Goal: Task Accomplishment & Management: Complete application form

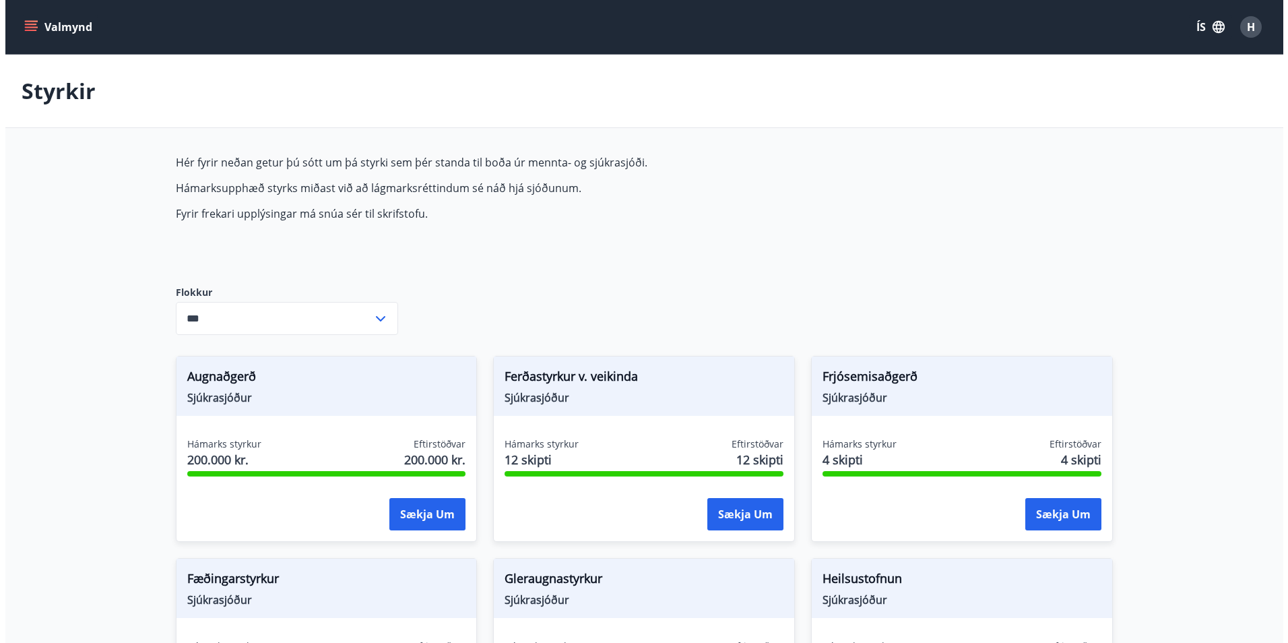
scroll to position [702, 0]
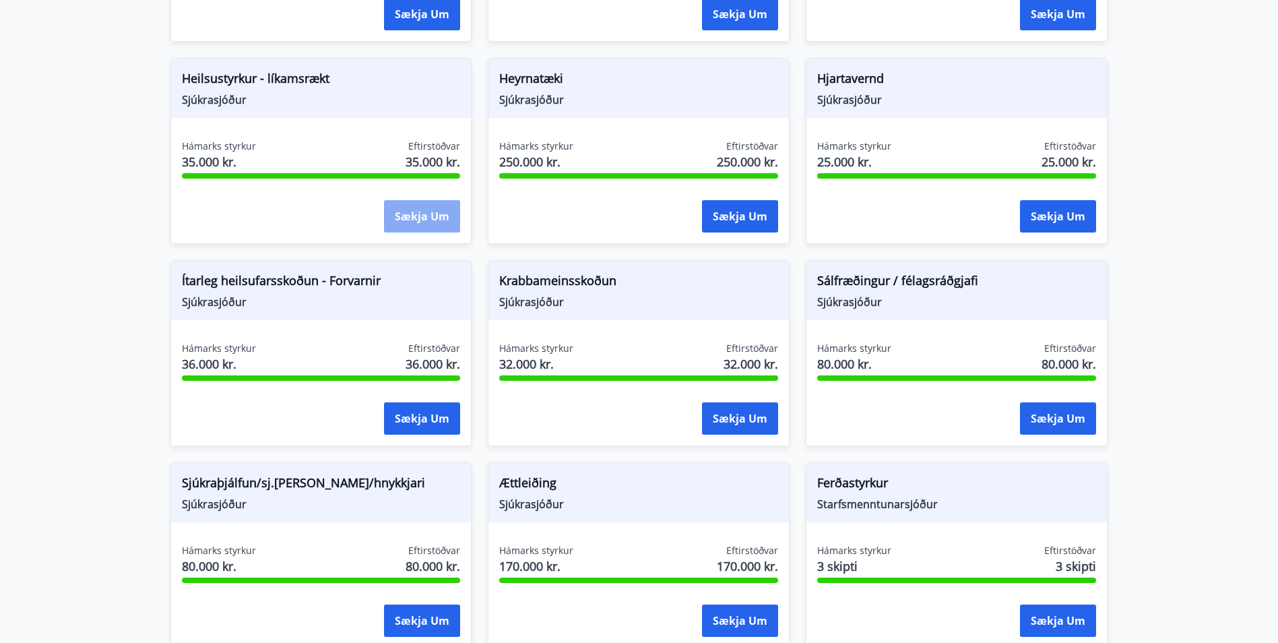
click at [429, 217] on button "Sækja um" at bounding box center [422, 216] width 76 height 32
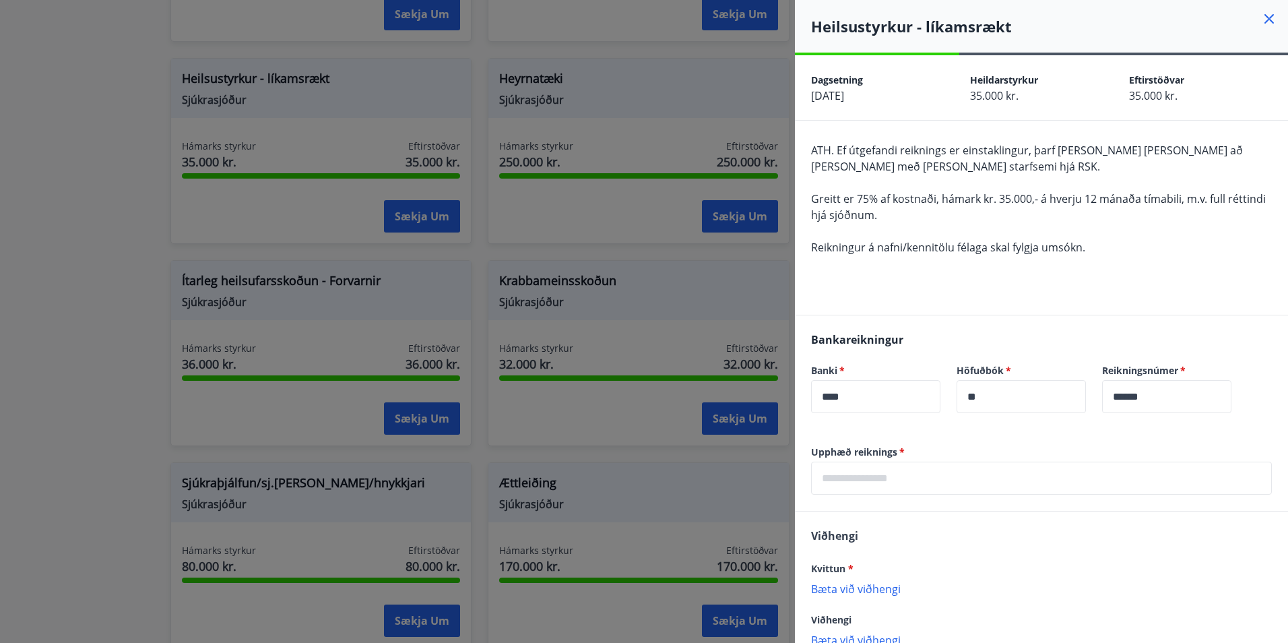
click at [891, 474] on input "text" at bounding box center [1041, 478] width 461 height 33
type input "******"
click at [1067, 434] on div "Bankareikningur Banki   * **** ​ Höfuðbók   * ** ​ Reikningsnúmer   * ****** ​" at bounding box center [1041, 380] width 493 height 130
click at [874, 590] on p "Bæta við viðhengi" at bounding box center [1041, 588] width 461 height 13
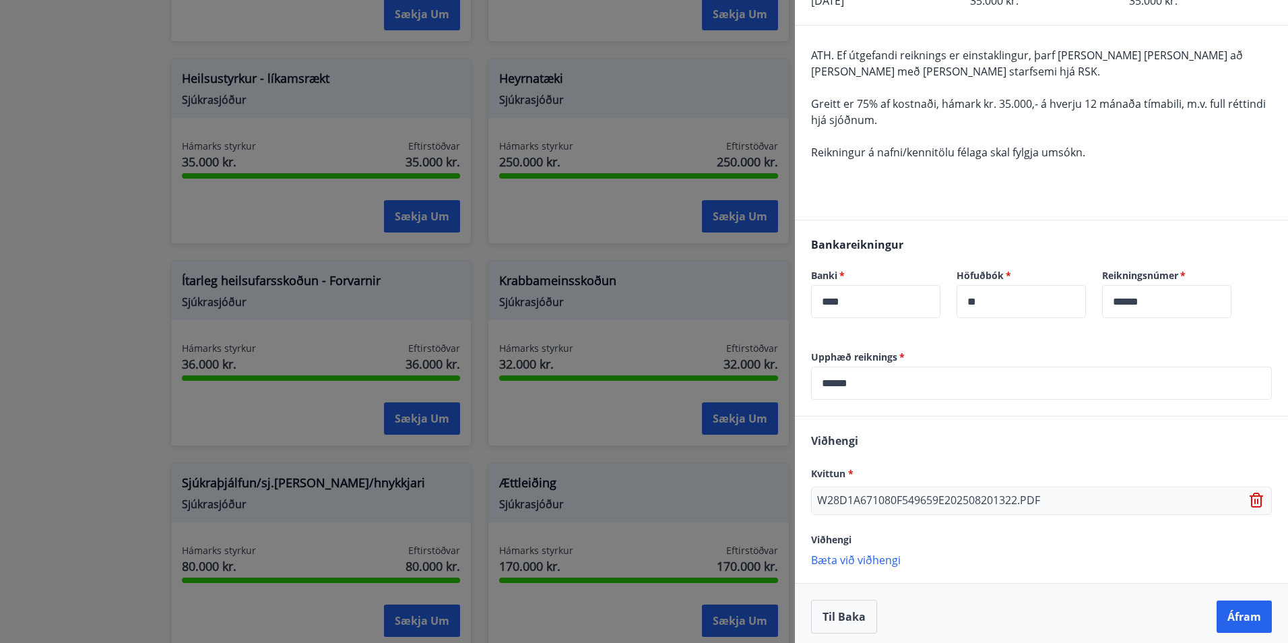
scroll to position [102, 0]
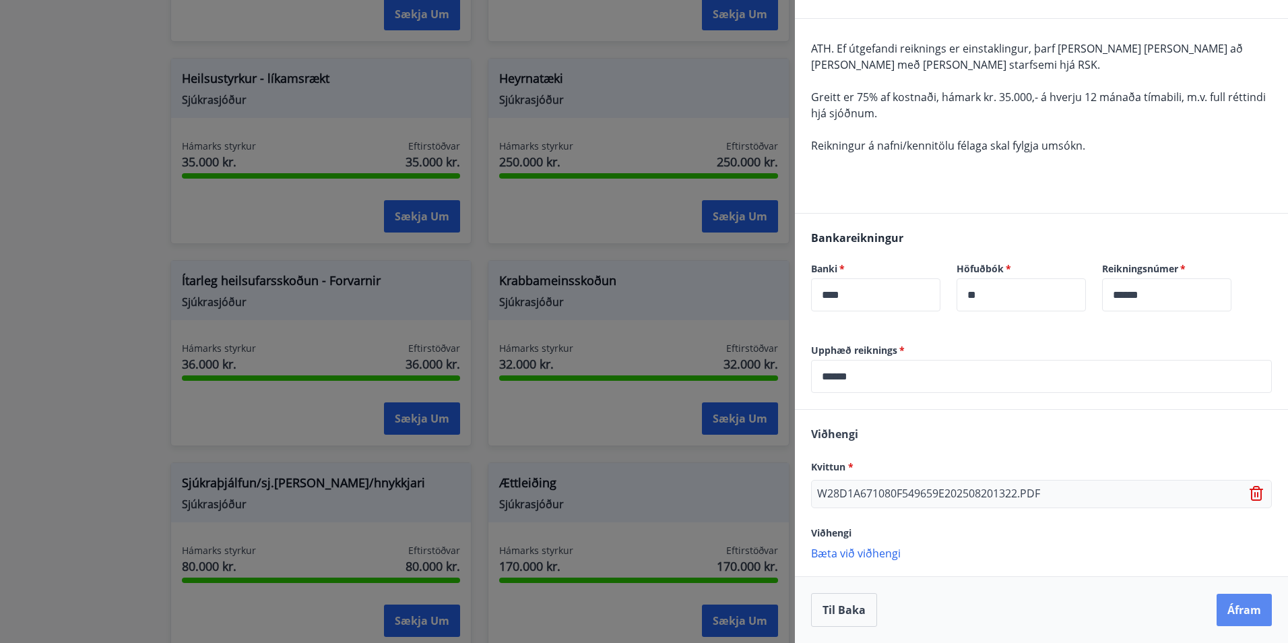
click at [1241, 606] on button "Áfram" at bounding box center [1244, 610] width 55 height 32
click at [1237, 607] on button "Áfram" at bounding box center [1244, 610] width 55 height 32
click at [874, 555] on p "Bæta við viðhengi" at bounding box center [1041, 552] width 461 height 13
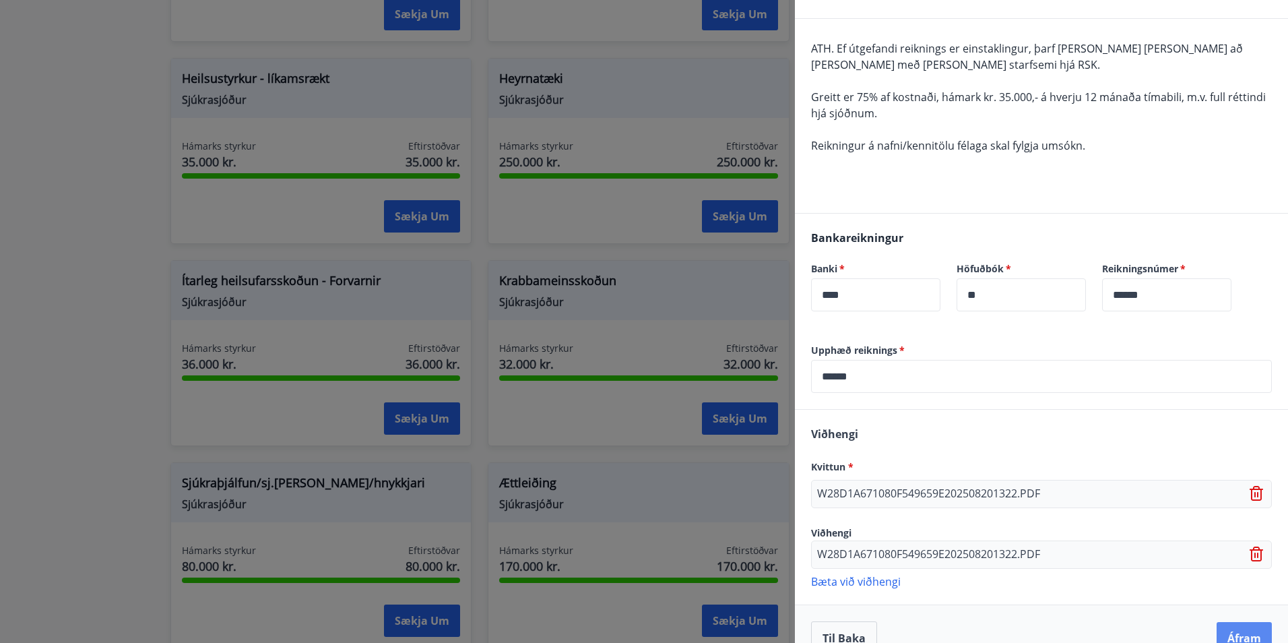
click at [1242, 627] on button "Áfram" at bounding box center [1244, 638] width 55 height 32
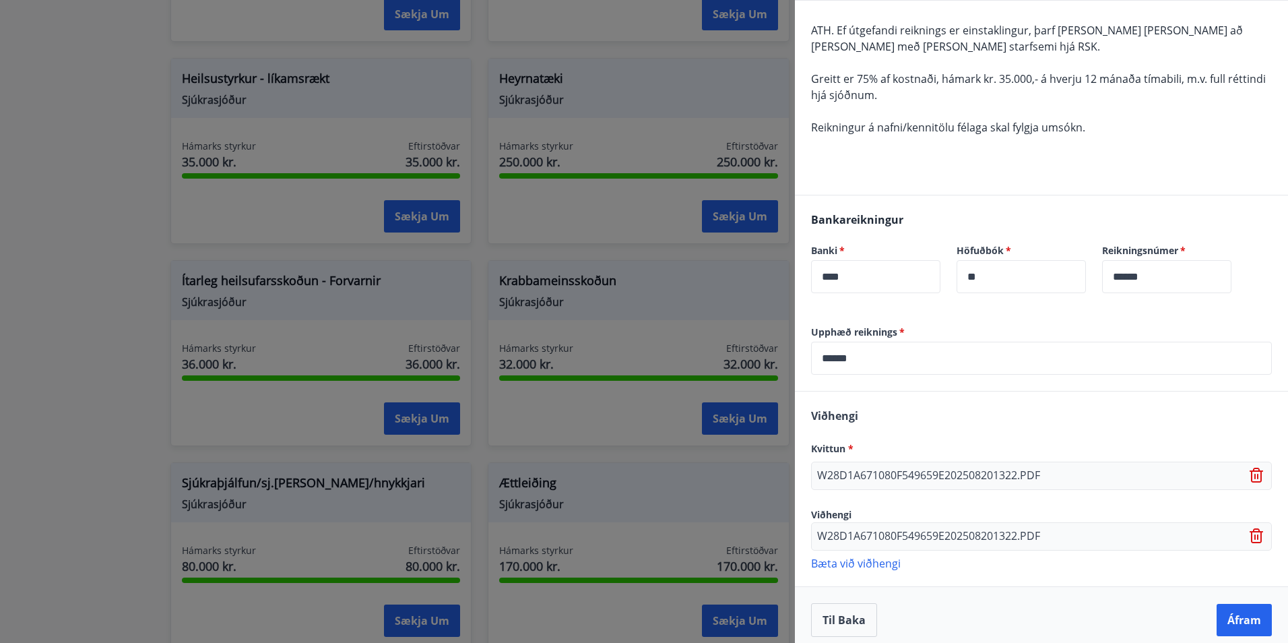
scroll to position [130, 0]
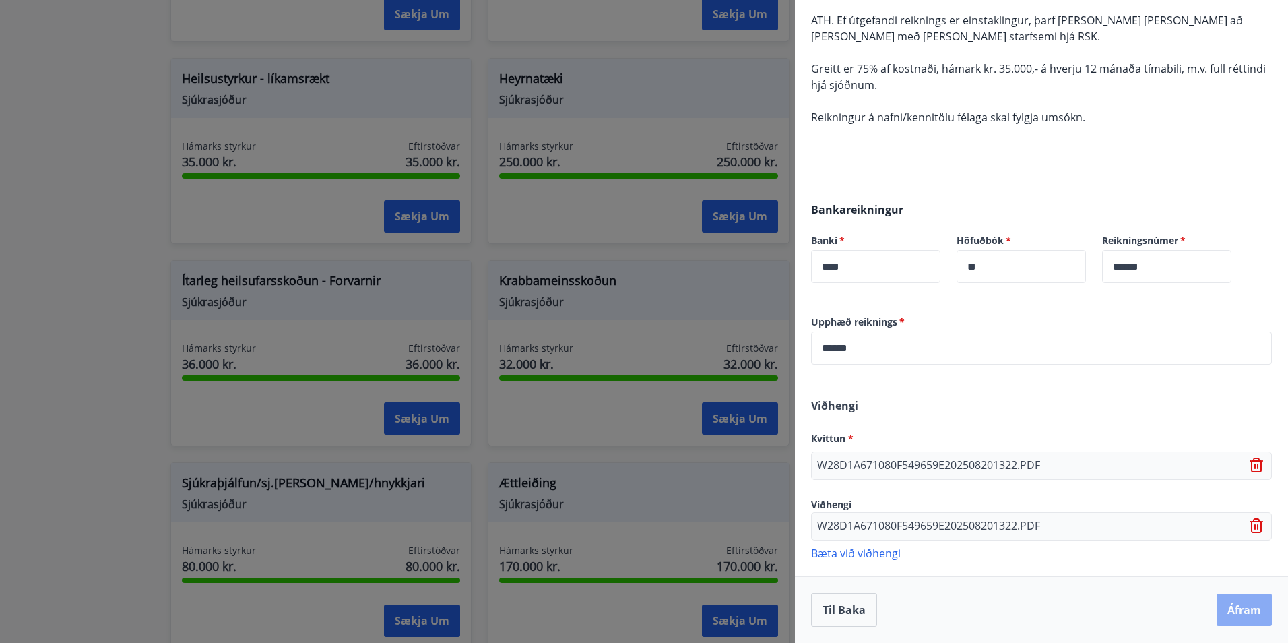
click at [1240, 602] on button "Áfram" at bounding box center [1244, 610] width 55 height 32
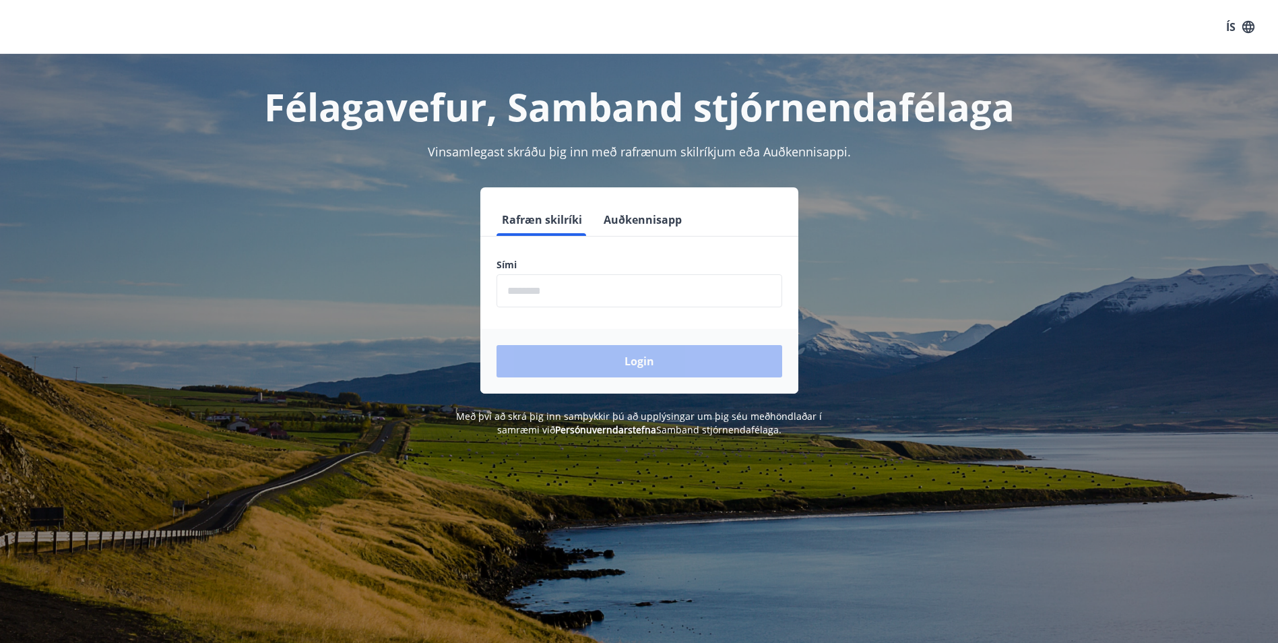
click at [654, 288] on input "phone" at bounding box center [640, 290] width 286 height 33
type input "********"
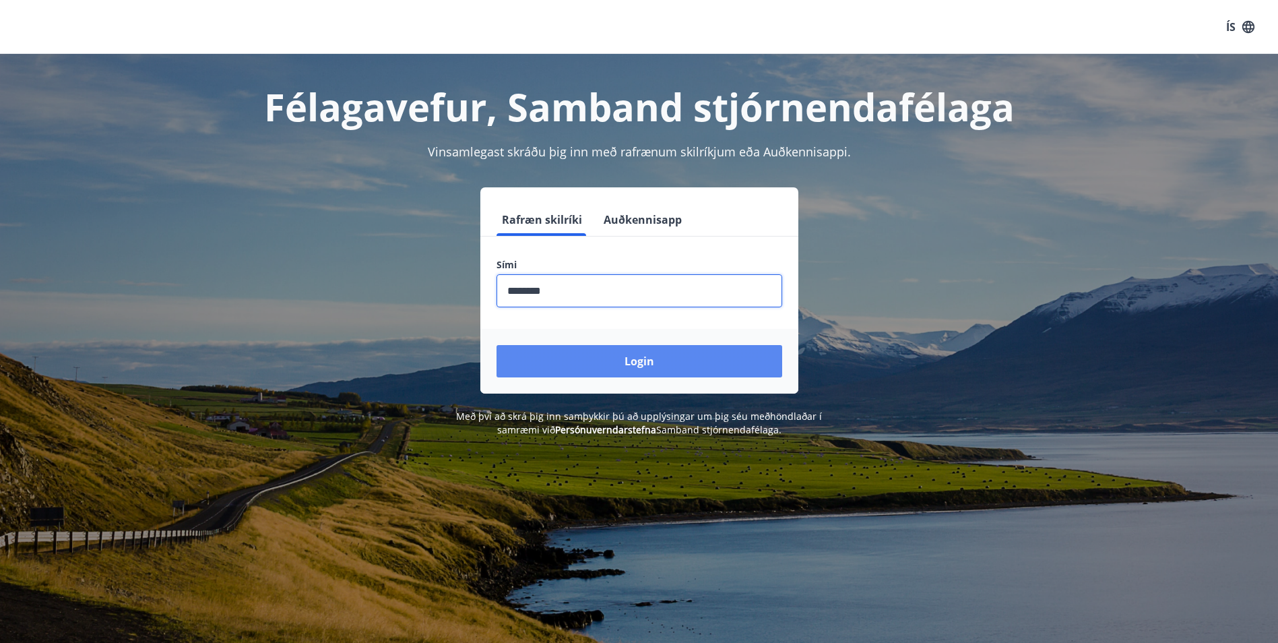
click at [614, 360] on button "Login" at bounding box center [640, 361] width 286 height 32
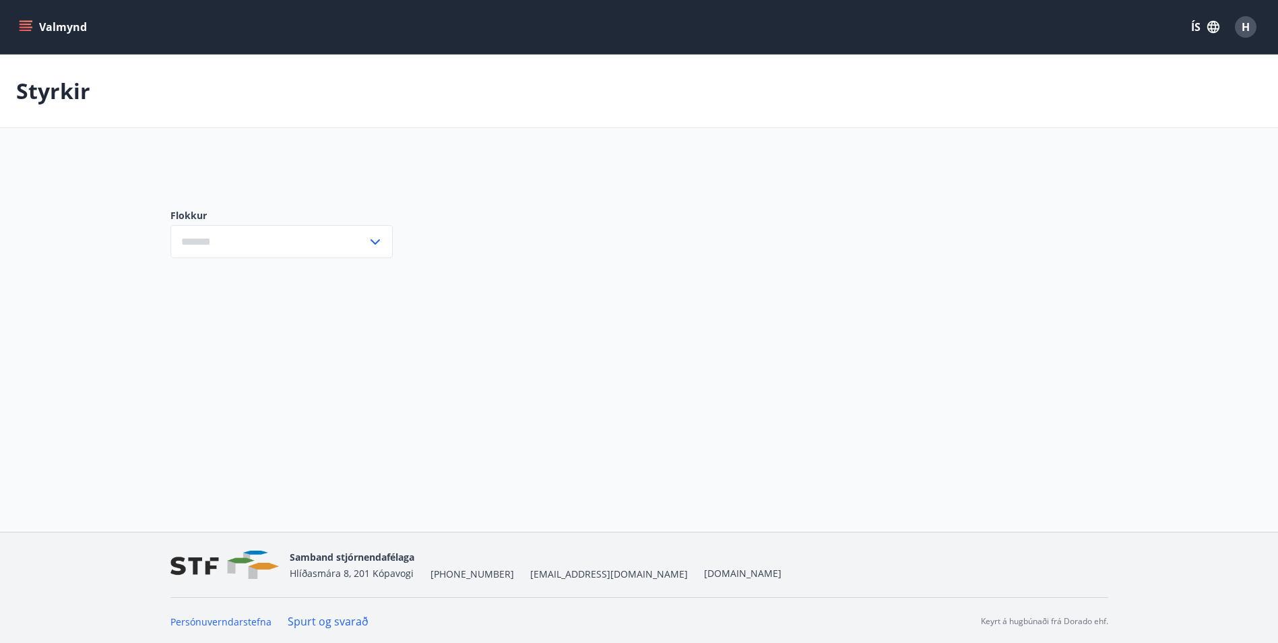
type input "***"
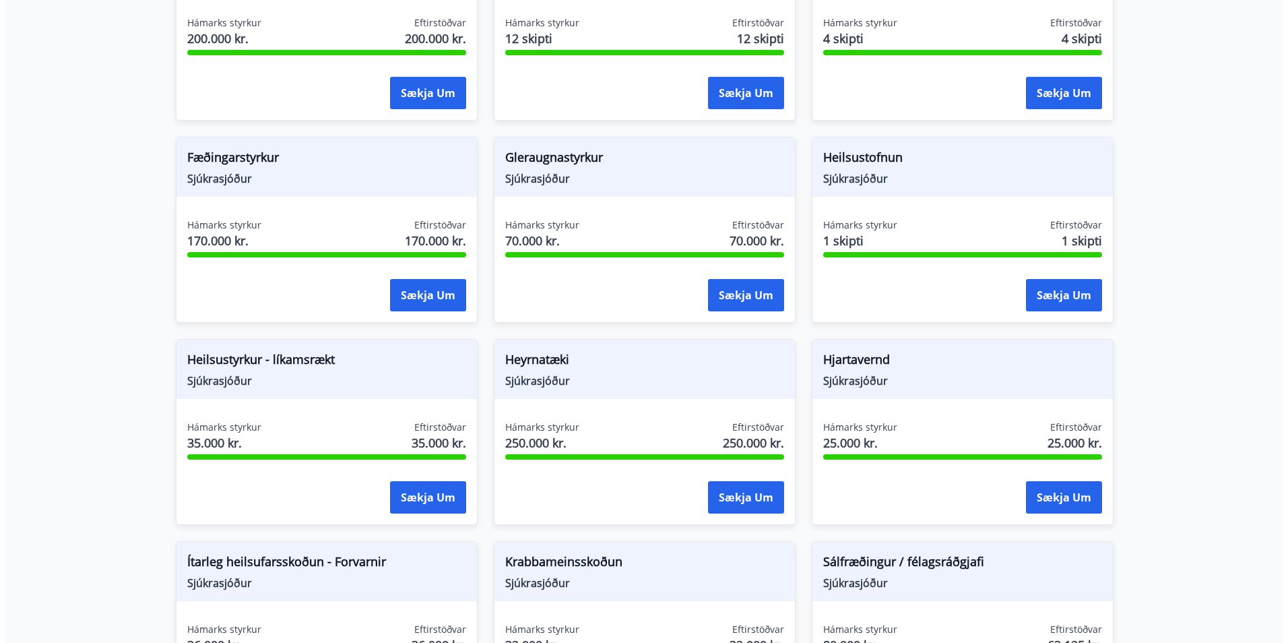
scroll to position [472, 0]
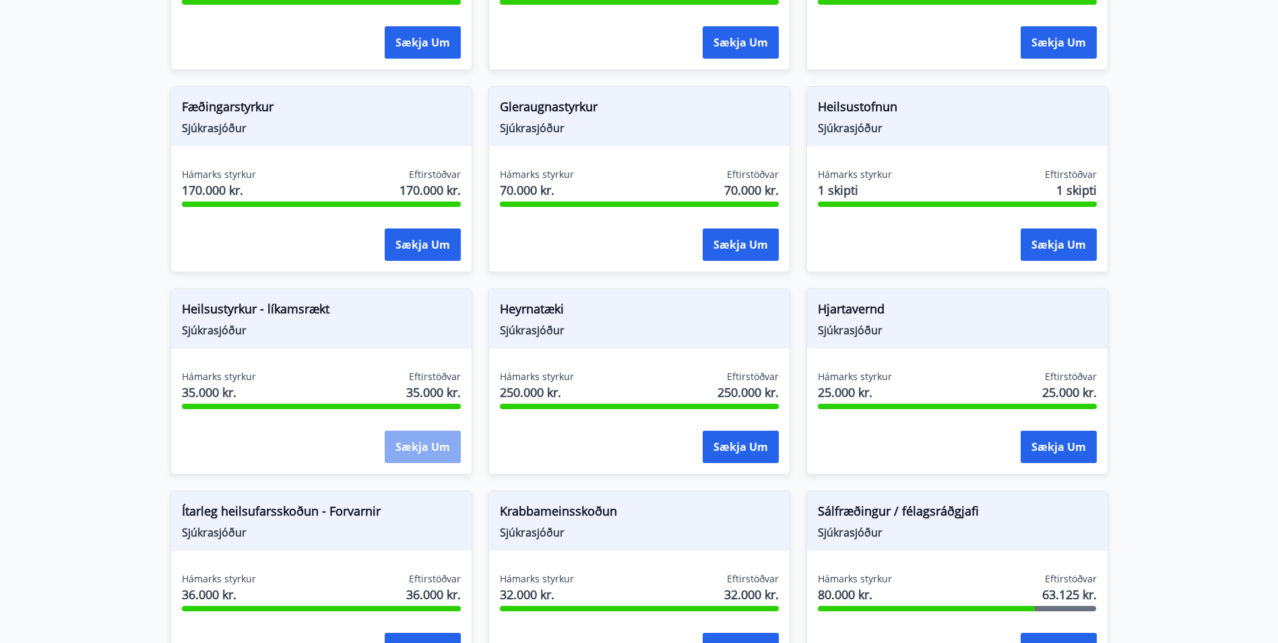
click at [423, 447] on button "Sækja um" at bounding box center [423, 447] width 76 height 32
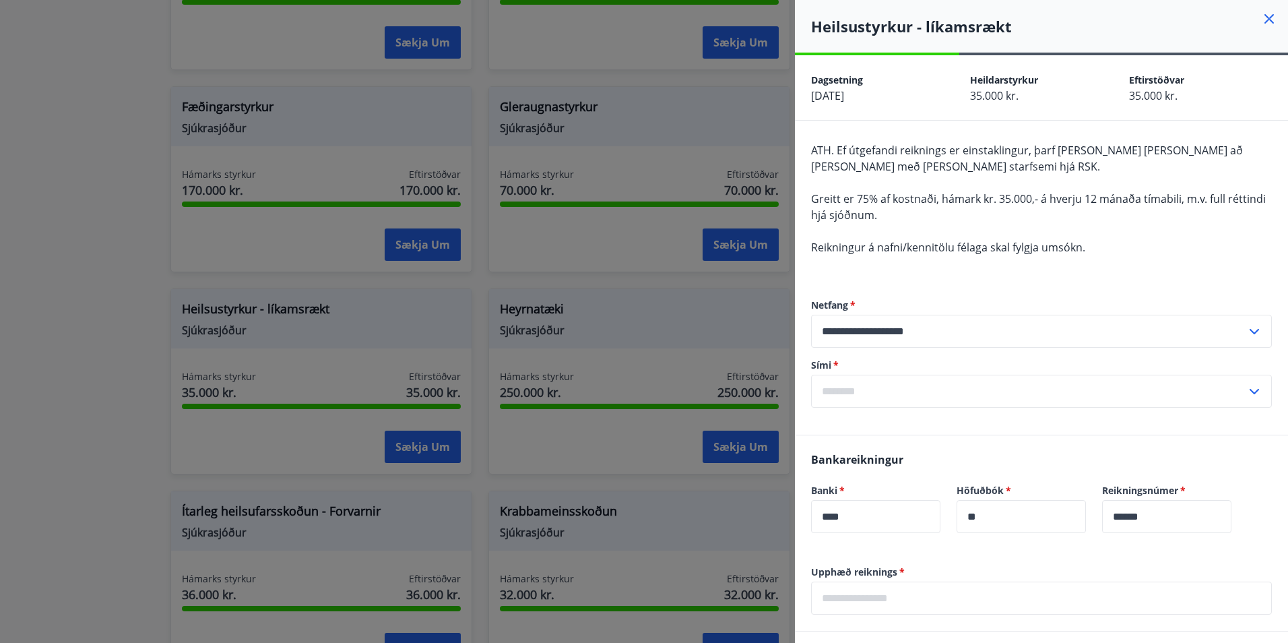
click at [865, 391] on input "text" at bounding box center [1028, 391] width 435 height 33
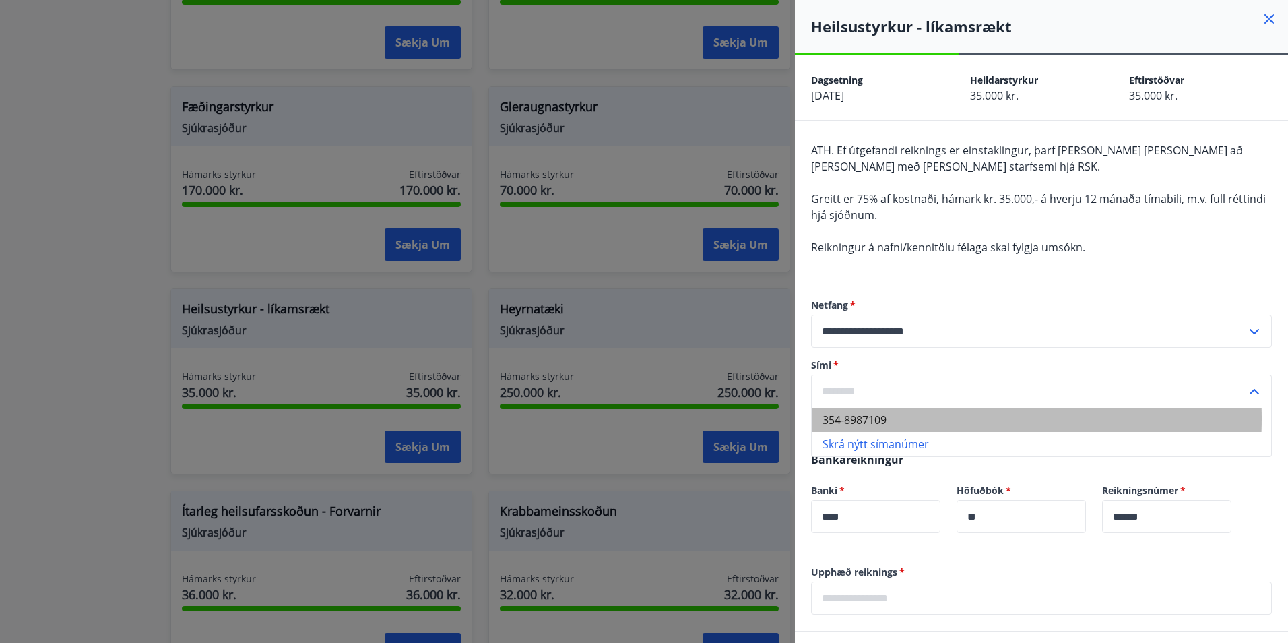
click at [867, 418] on li "354-8987109" at bounding box center [1042, 420] width 460 height 24
type input "**********"
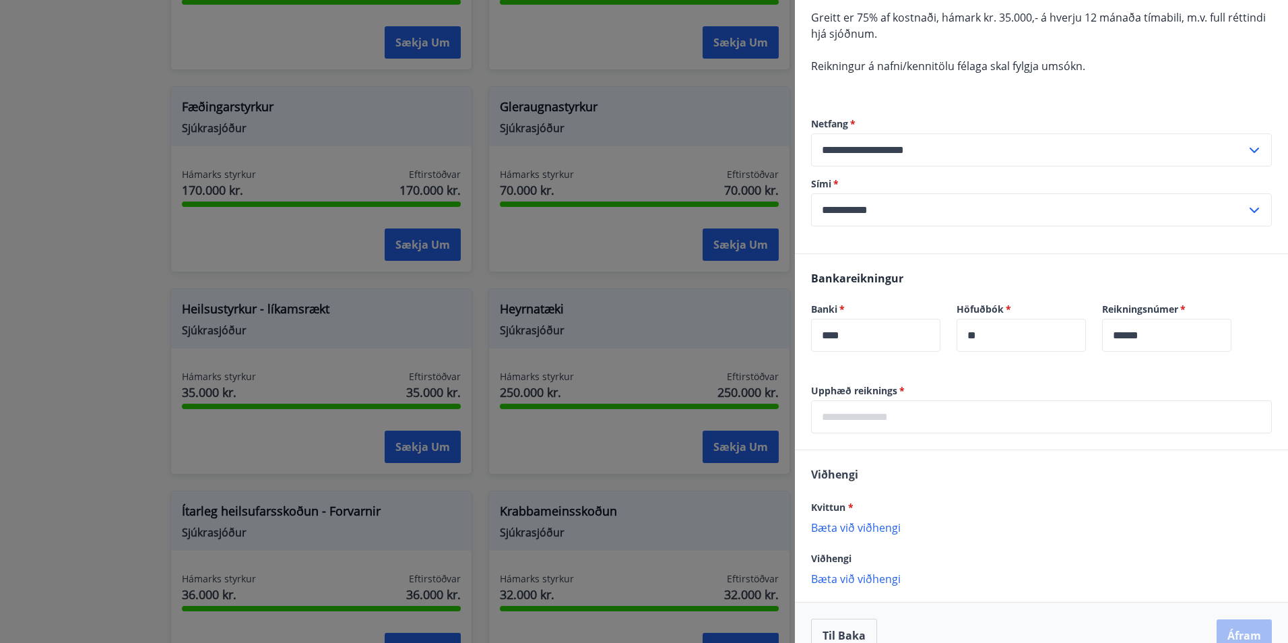
scroll to position [202, 0]
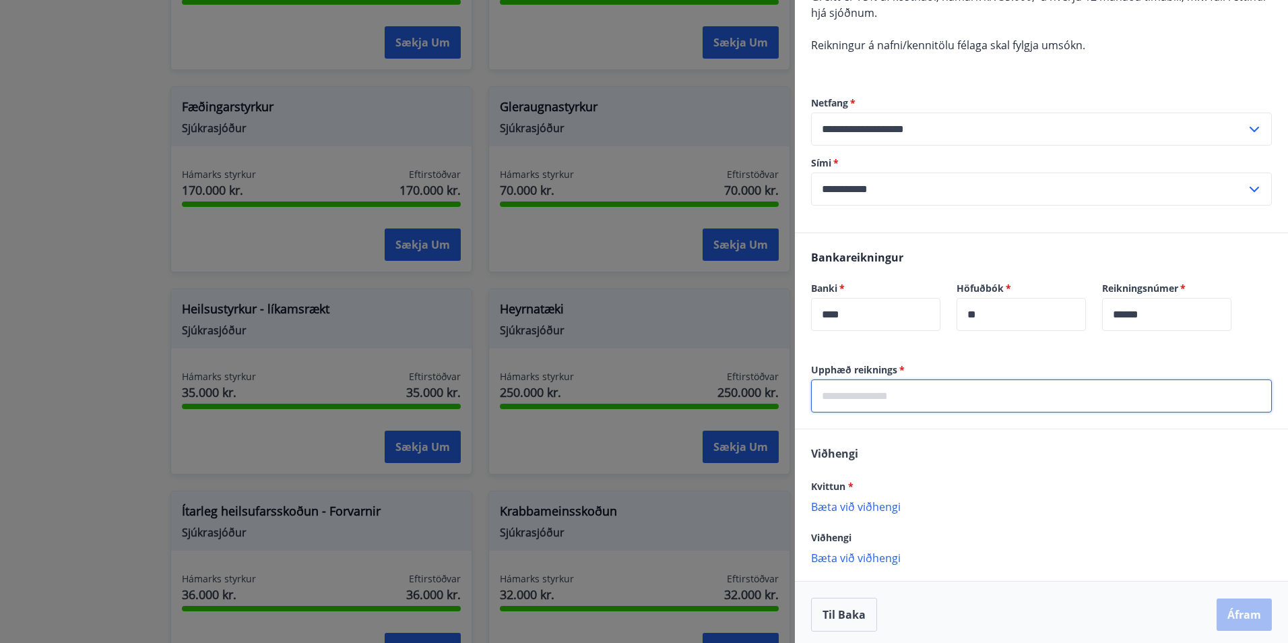
click at [941, 394] on input "text" at bounding box center [1041, 395] width 461 height 33
type input "******"
click at [850, 507] on p "Bæta við viðhengi" at bounding box center [1041, 505] width 461 height 13
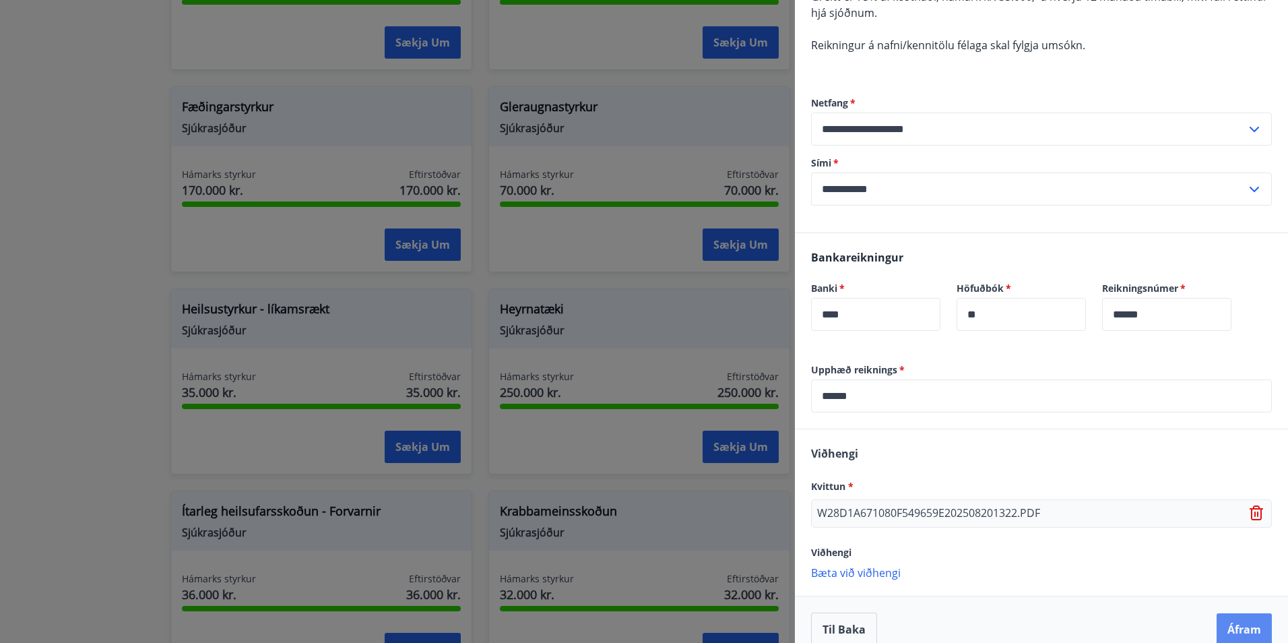
click at [1237, 625] on button "Áfram" at bounding box center [1244, 629] width 55 height 32
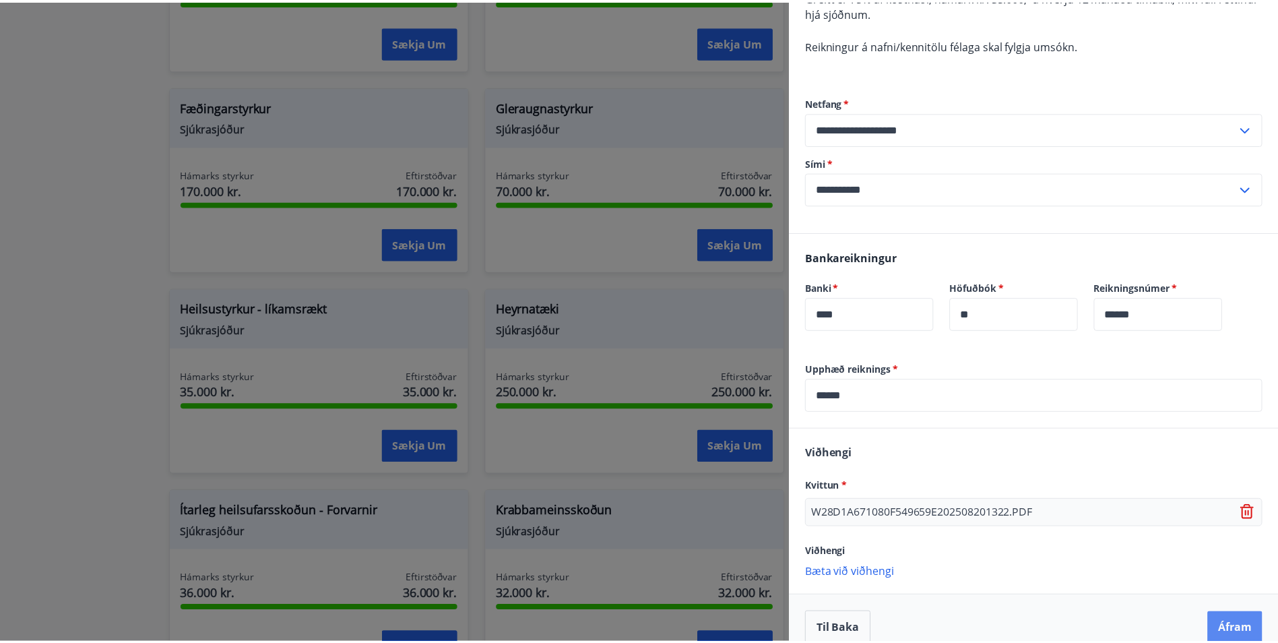
scroll to position [0, 0]
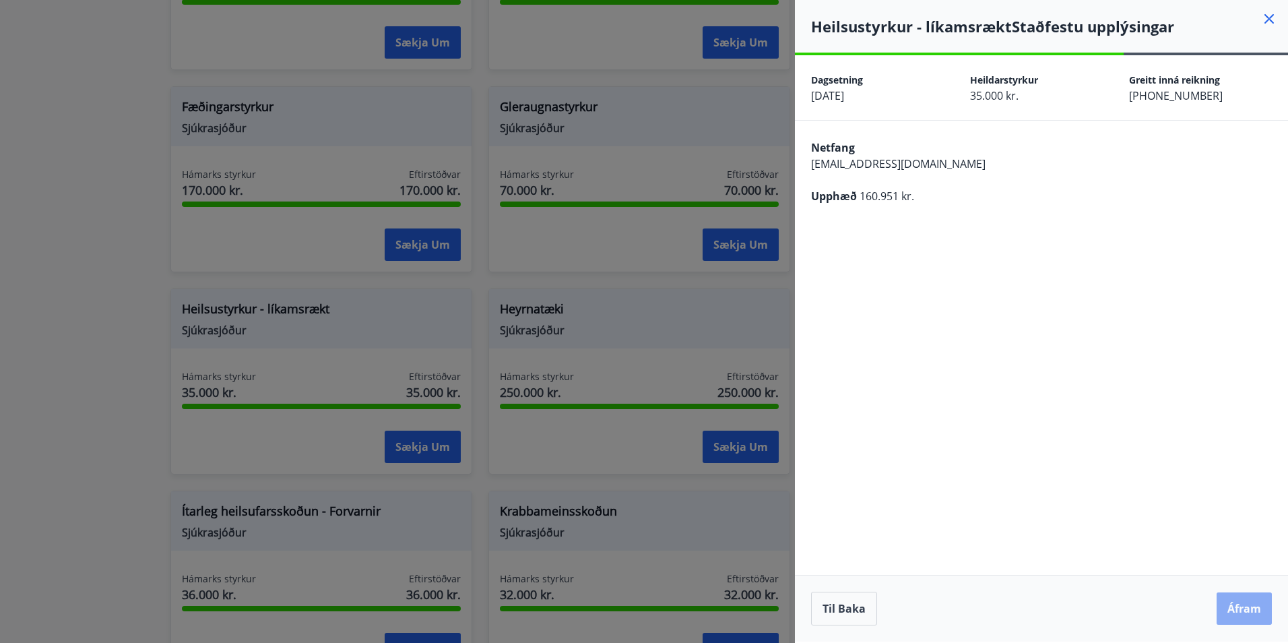
click at [1261, 608] on button "Áfram" at bounding box center [1244, 608] width 55 height 32
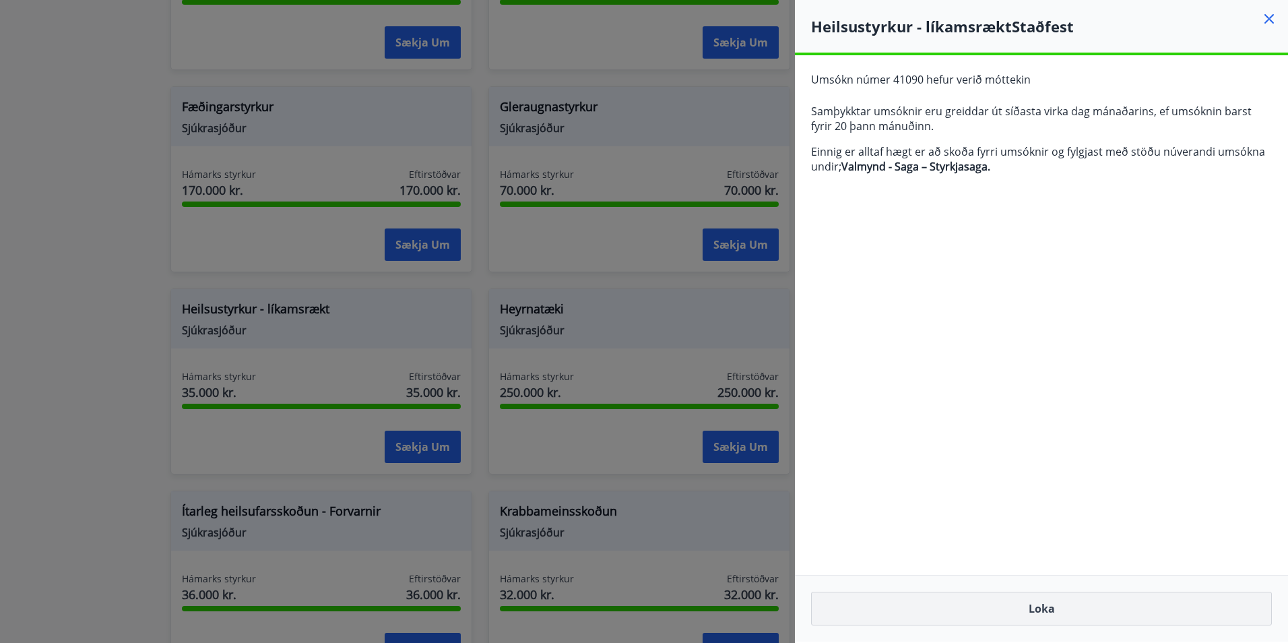
click at [1042, 606] on button "Loka" at bounding box center [1041, 609] width 461 height 34
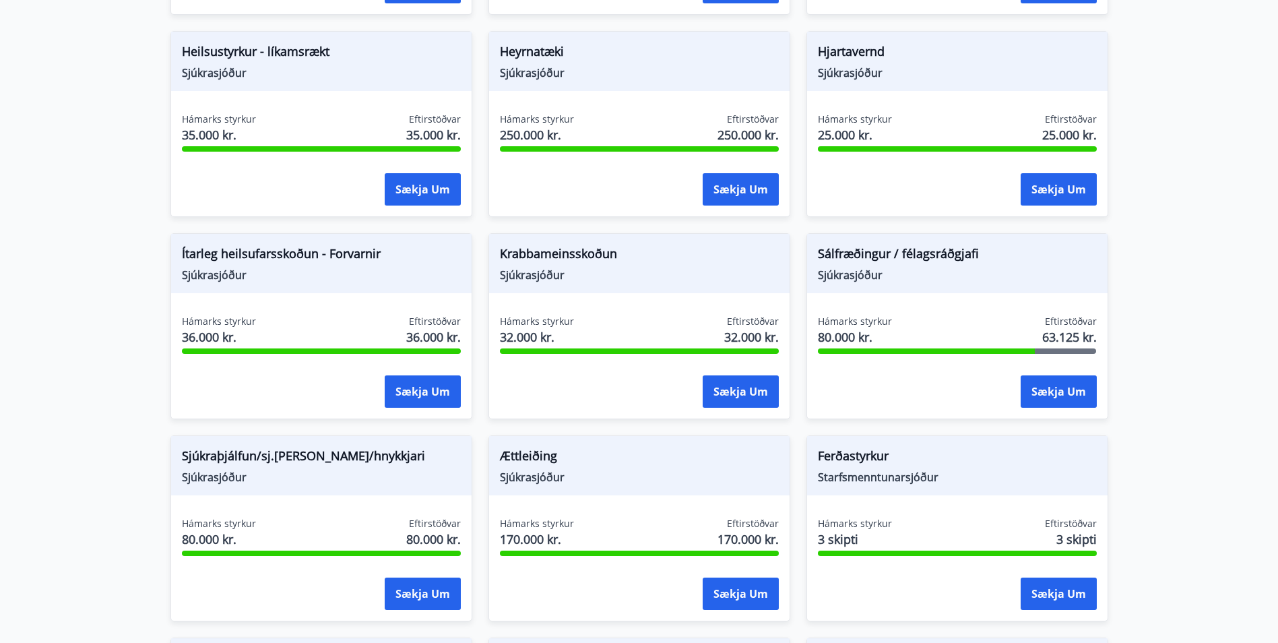
scroll to position [809, 0]
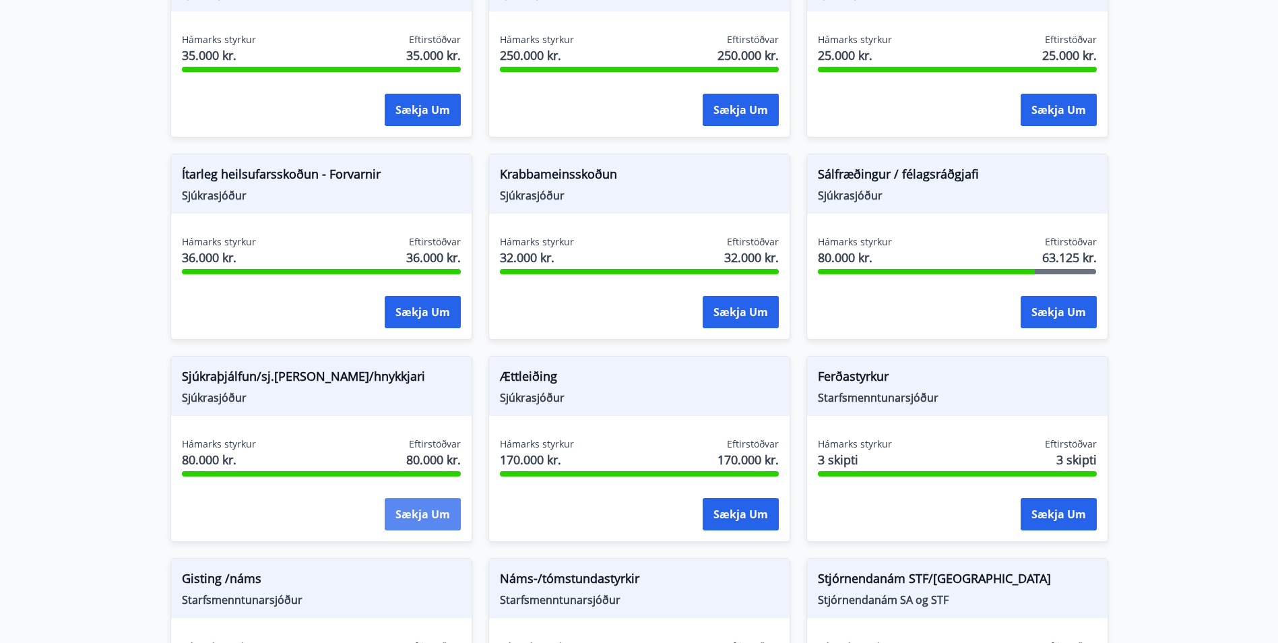
click at [418, 510] on button "Sækja um" at bounding box center [423, 514] width 76 height 32
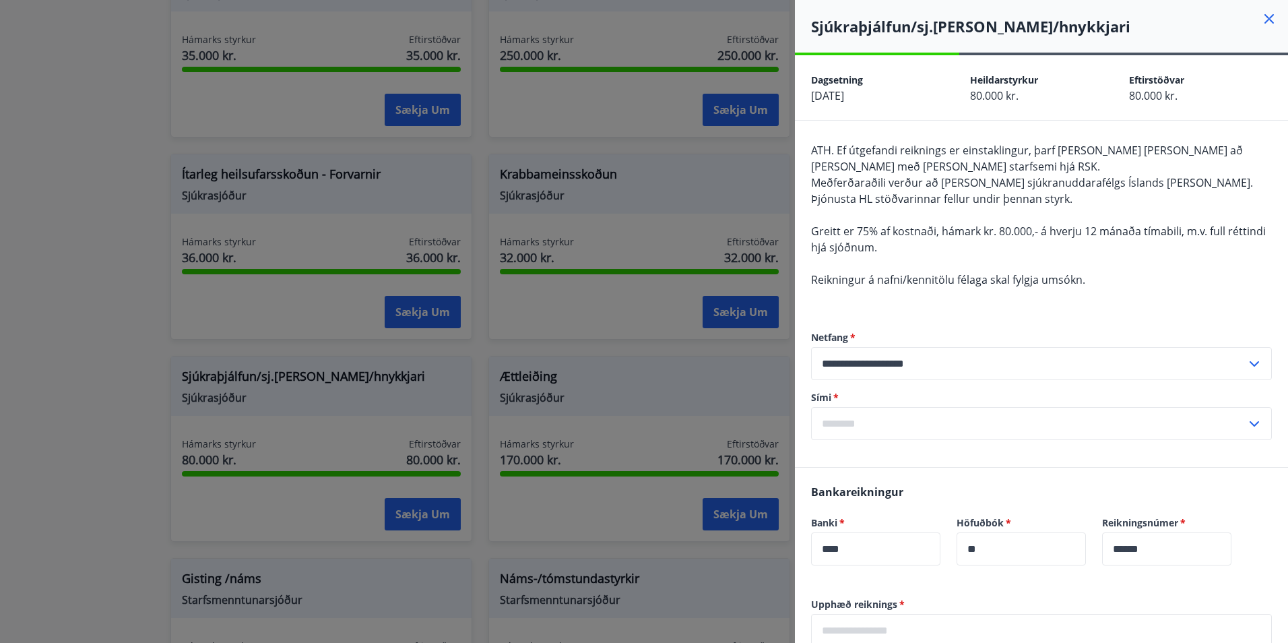
click at [97, 291] on div at bounding box center [644, 321] width 1288 height 643
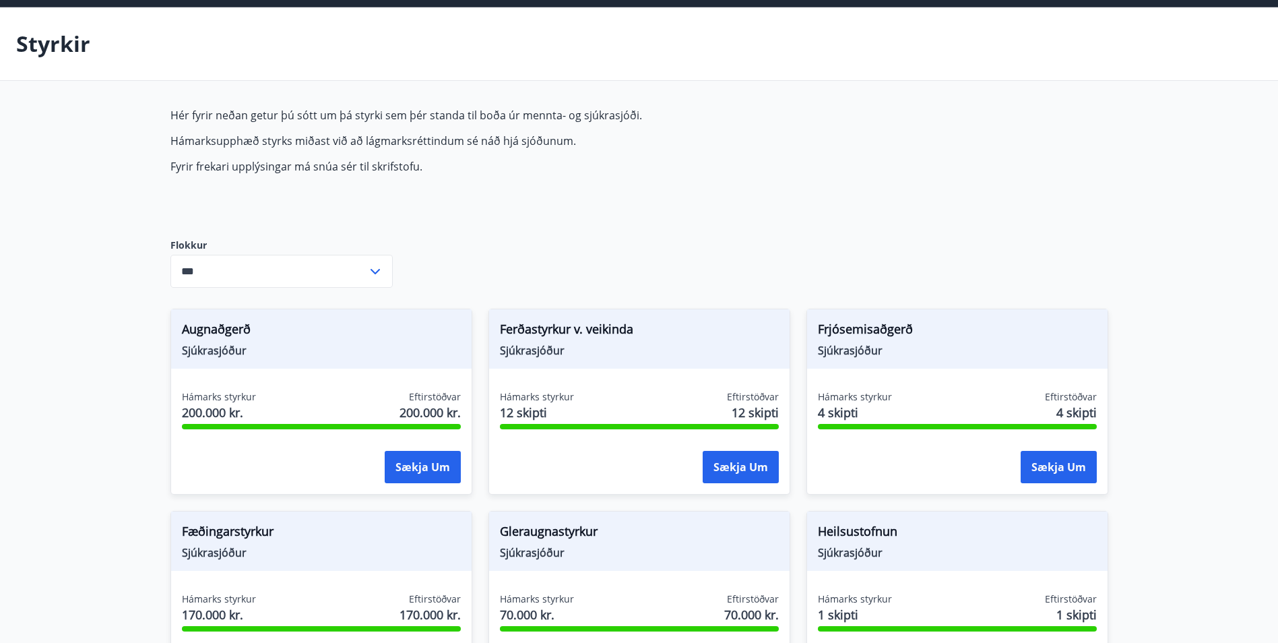
scroll to position [0, 0]
